Goal: Subscribe to service/newsletter

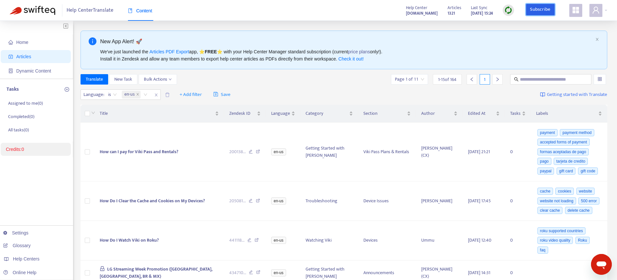
click at [539, 11] on link "Subscribe" at bounding box center [540, 10] width 29 height 12
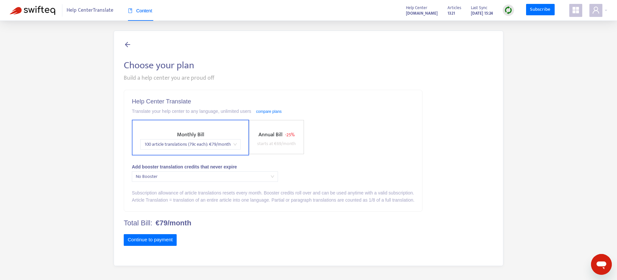
click at [232, 144] on span "100 article translations (79c each) : € 79 /month" at bounding box center [190, 144] width 93 height 10
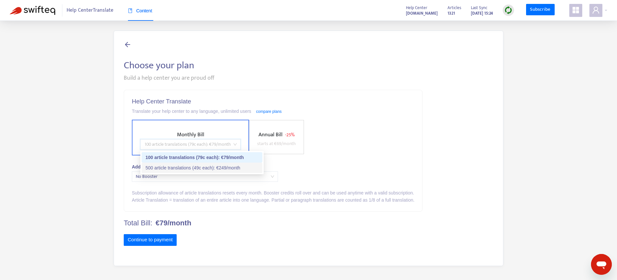
click at [225, 167] on div "500 article translations (49c each) : € 249 /month" at bounding box center [201, 167] width 113 height 7
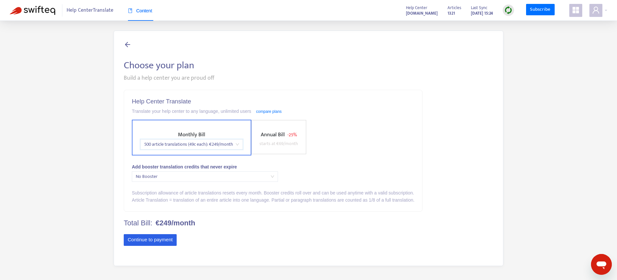
click at [166, 240] on button "Continue to payment" at bounding box center [150, 240] width 53 height 12
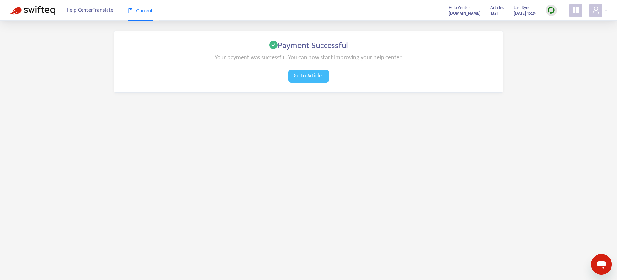
click at [304, 80] on span "Go to Articles" at bounding box center [309, 76] width 30 height 8
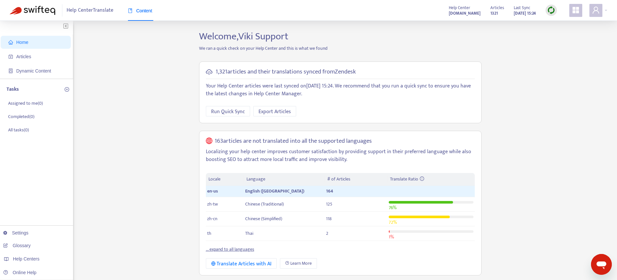
click at [30, 44] on span "Home" at bounding box center [36, 42] width 57 height 13
click at [31, 55] on span "Articles" at bounding box center [23, 56] width 15 height 5
